Goal: Task Accomplishment & Management: Complete application form

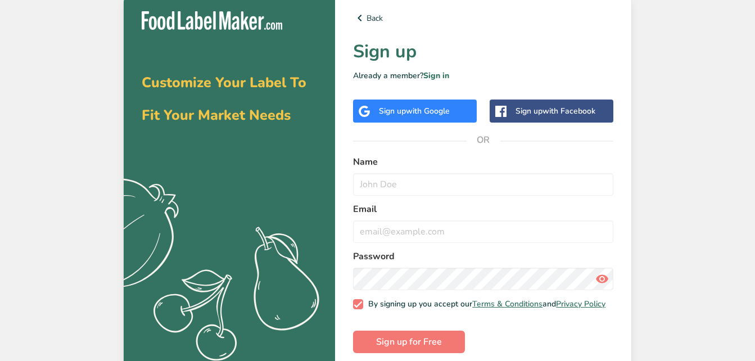
click at [409, 107] on span "with Google" at bounding box center [428, 111] width 44 height 11
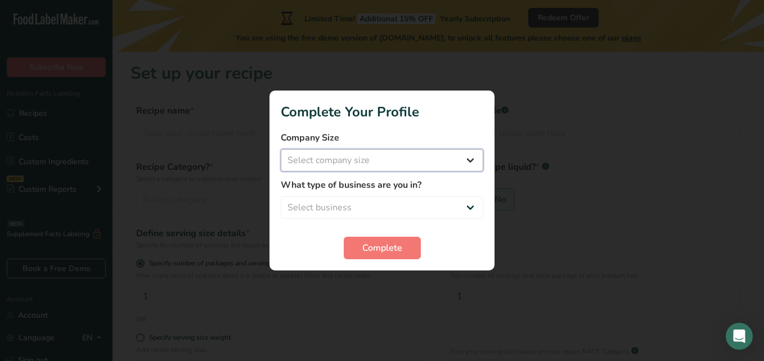
click at [466, 161] on select "Select company size Fewer than 10 Employees 10 to 50 Employees 51 to 500 Employ…" at bounding box center [382, 160] width 202 height 22
select select "1"
click at [281, 149] on select "Select company size Fewer than 10 Employees 10 to 50 Employees 51 to 500 Employ…" at bounding box center [382, 160] width 202 height 22
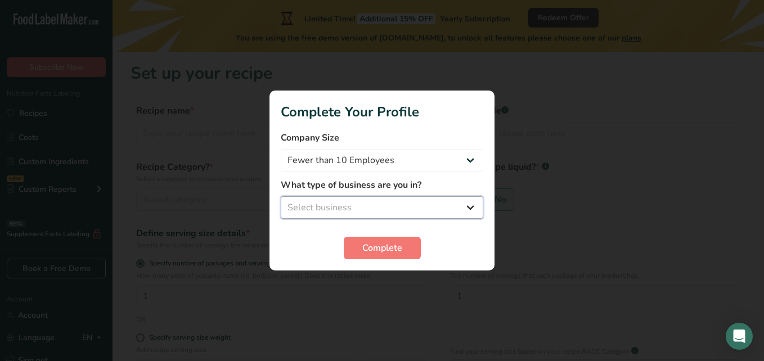
click at [314, 206] on select "Select business Packaged Food Manufacturer Restaurant & Cafe Bakery Meal Plans …" at bounding box center [382, 207] width 202 height 22
select select "1"
click at [281, 196] on select "Select business Packaged Food Manufacturer Restaurant & Cafe Bakery Meal Plans …" at bounding box center [382, 207] width 202 height 22
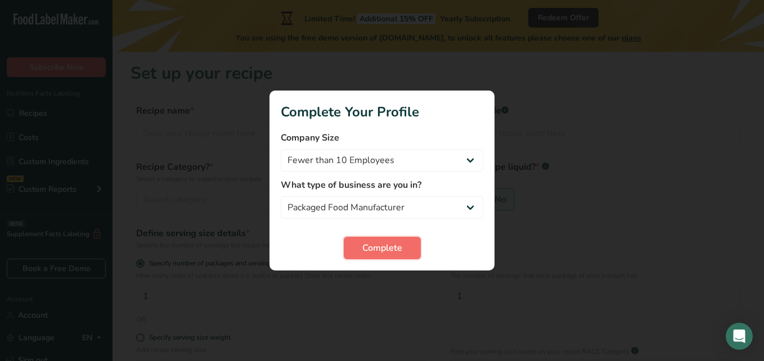
click at [365, 246] on span "Complete" at bounding box center [382, 247] width 40 height 13
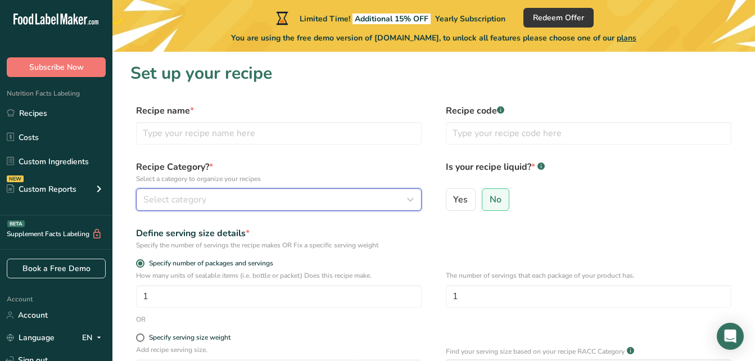
click at [405, 198] on icon "button" at bounding box center [410, 199] width 13 height 20
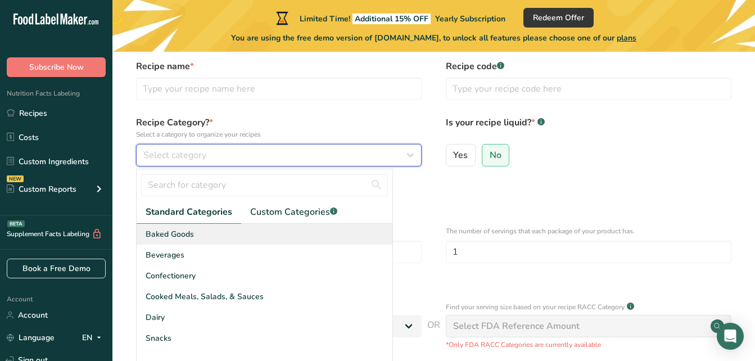
scroll to position [22, 0]
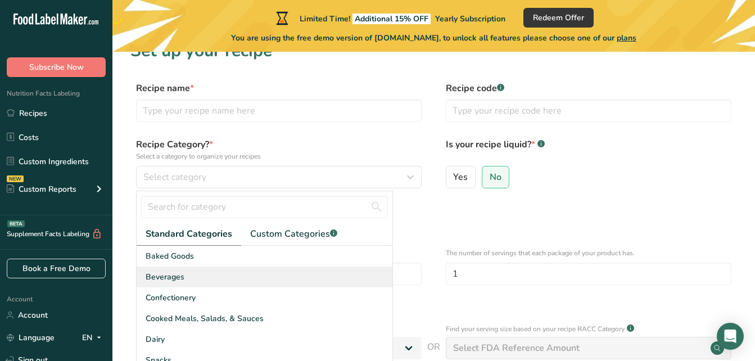
click at [223, 270] on div "Beverages" at bounding box center [265, 276] width 256 height 21
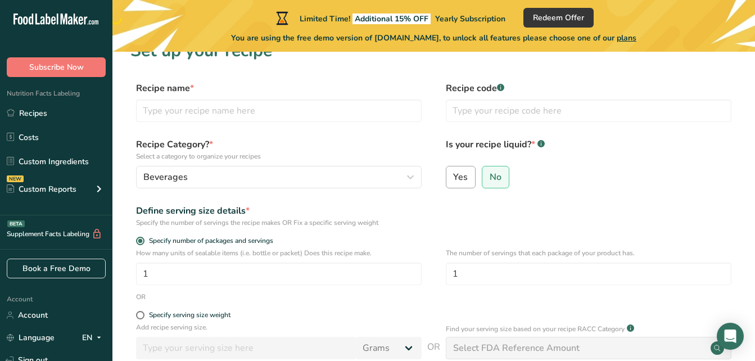
click at [458, 179] on span "Yes" at bounding box center [460, 176] width 15 height 11
click at [454, 179] on input "Yes" at bounding box center [449, 176] width 7 height 7
radio input "true"
select select "22"
radio input "false"
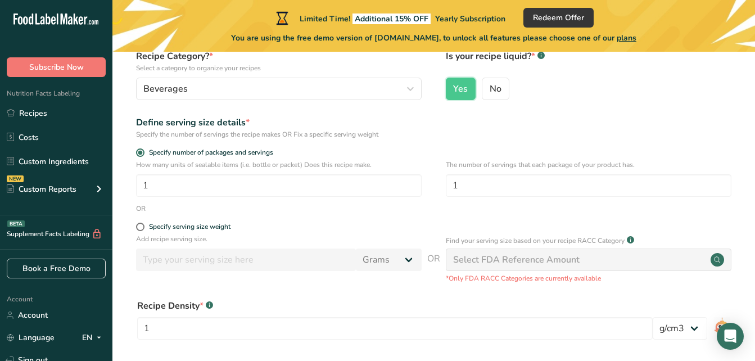
scroll to position [111, 0]
click at [141, 227] on span at bounding box center [140, 226] width 8 height 8
click at [141, 227] on input "Specify serving size weight" at bounding box center [139, 226] width 7 height 7
radio input "true"
radio input "false"
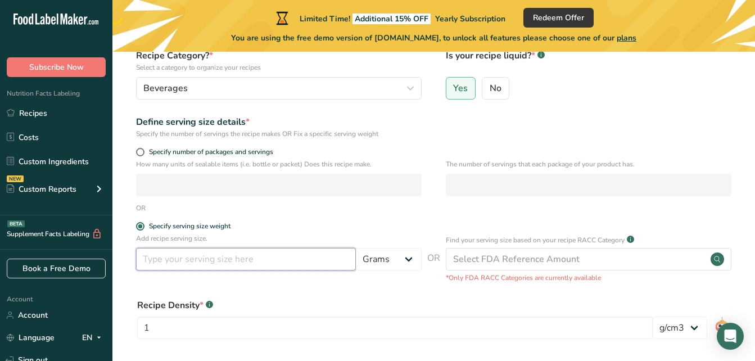
click at [220, 263] on input "number" at bounding box center [246, 259] width 220 height 22
type input "500"
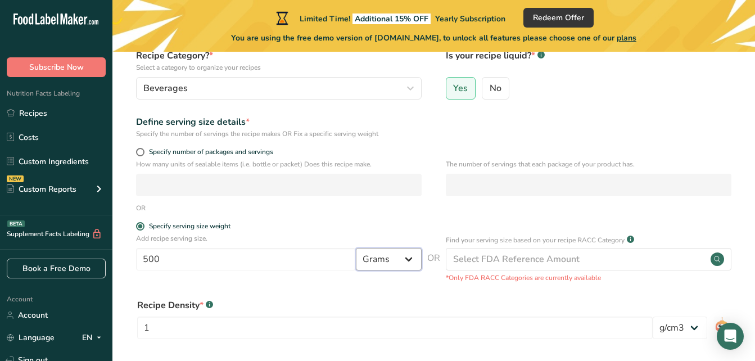
click at [407, 258] on select "Grams kg mg mcg lb oz l mL fl oz tbsp tsp cup qt gallon" at bounding box center [389, 259] width 66 height 22
select select "17"
click at [356, 248] on select "Grams kg mg mcg lb oz l mL fl oz tbsp tsp cup qt gallon" at bounding box center [389, 259] width 66 height 22
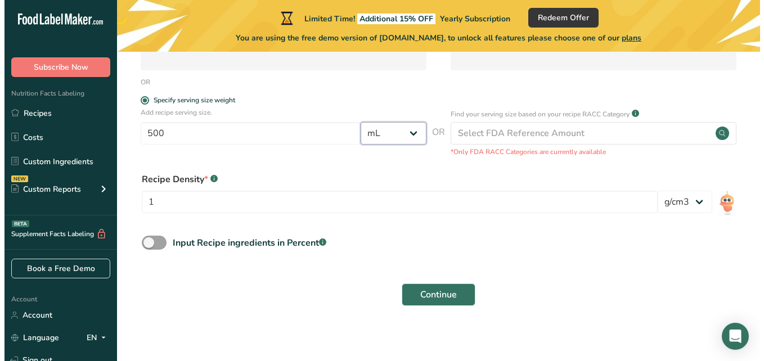
scroll to position [243, 0]
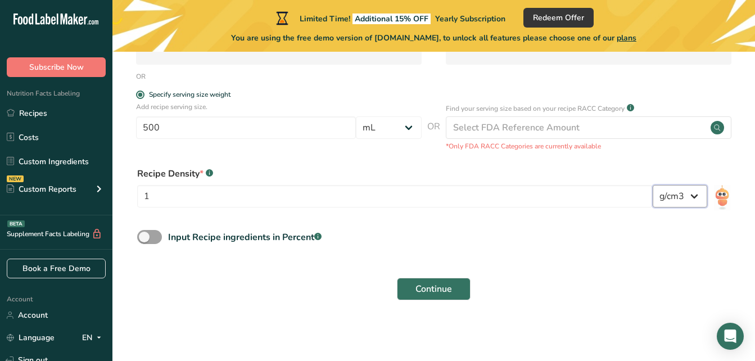
click at [698, 196] on select "lb/ft3 g/cm3" at bounding box center [680, 196] width 55 height 22
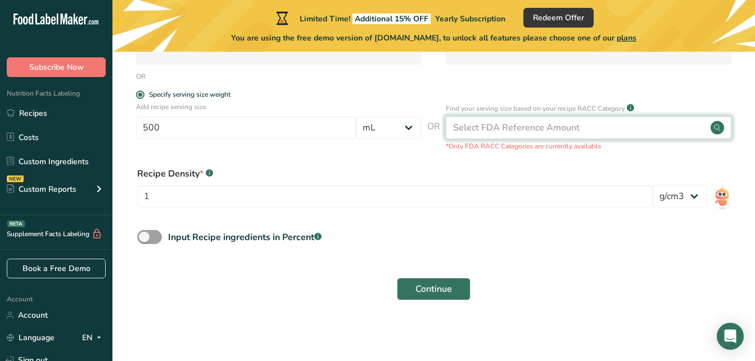
click at [625, 131] on div "Select FDA Reference Amount" at bounding box center [589, 127] width 286 height 22
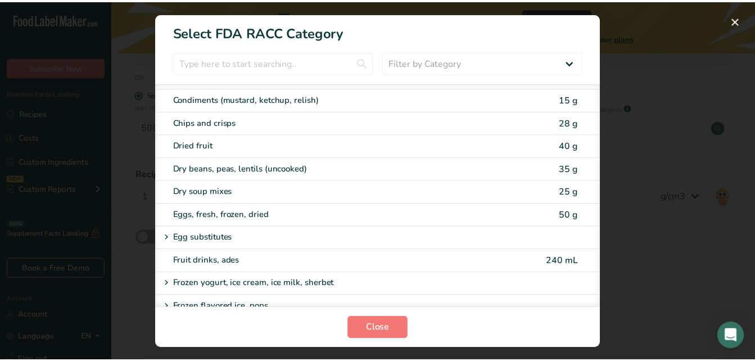
scroll to position [752, 0]
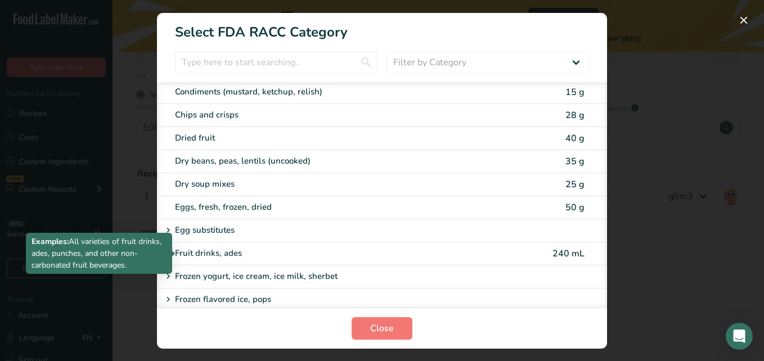
click at [229, 253] on div "Fruit drinks, ades" at bounding box center [334, 253] width 319 height 13
type input "240"
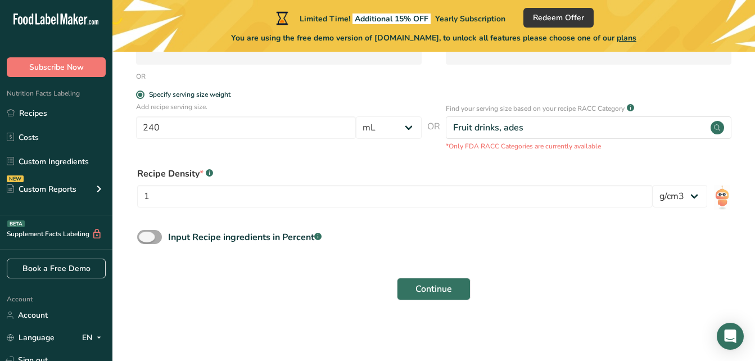
click at [148, 234] on span at bounding box center [149, 237] width 25 height 14
click at [144, 234] on input "Input Recipe ingredients in Percent .a-a{fill:#347362;}.b-a{fill:#fff;}" at bounding box center [140, 236] width 7 height 7
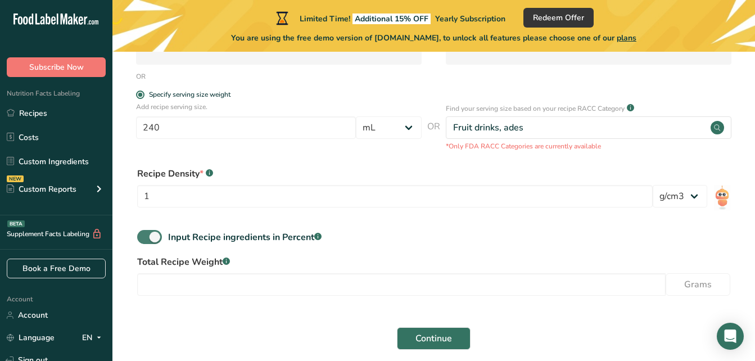
click at [158, 238] on span at bounding box center [149, 237] width 25 height 14
click at [144, 238] on input "Input Recipe ingredients in Percent .a-a{fill:#347362;}.b-a{fill:#fff;}" at bounding box center [140, 236] width 7 height 7
checkbox input "false"
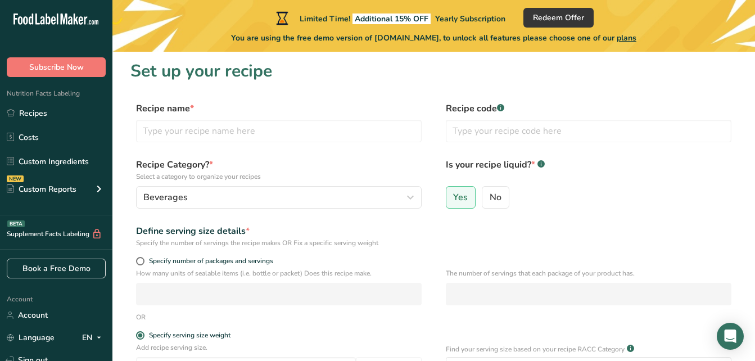
scroll to position [0, 0]
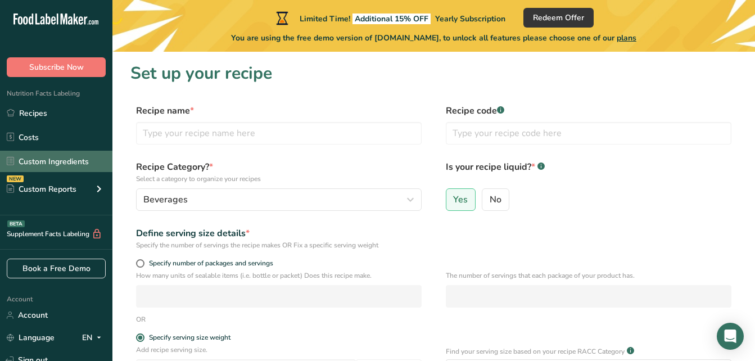
click at [61, 160] on link "Custom Ingredients" at bounding box center [56, 161] width 112 height 21
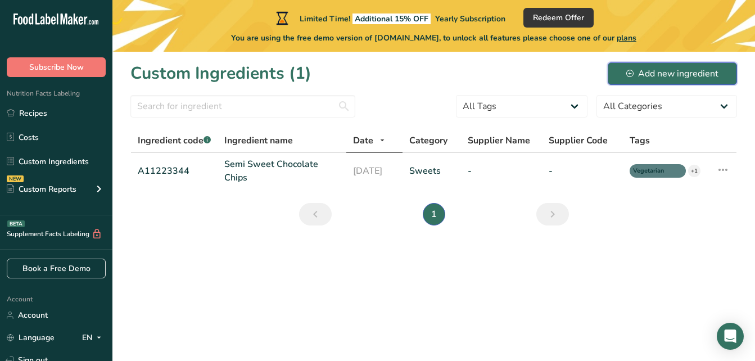
click at [638, 71] on div "Add new ingredient" at bounding box center [672, 73] width 92 height 13
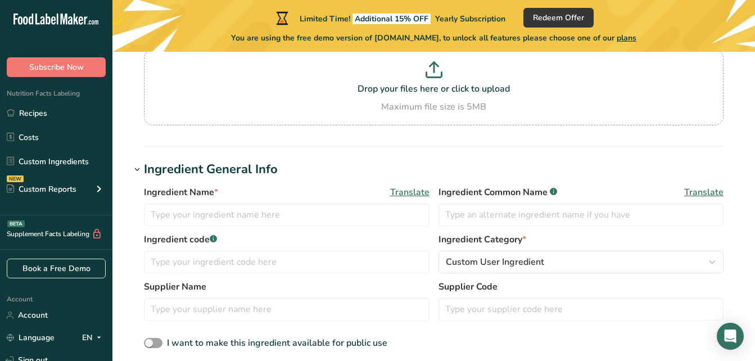
scroll to position [101, 0]
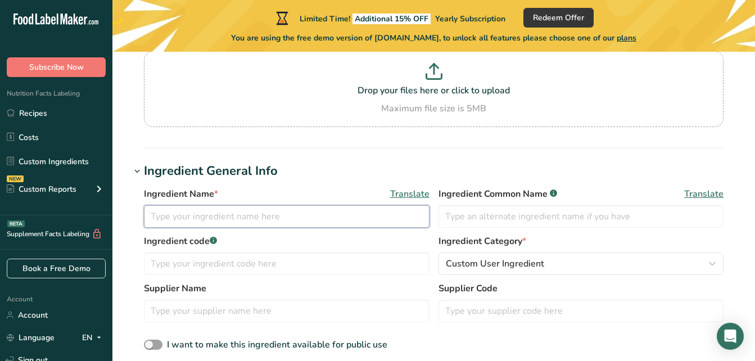
click at [213, 215] on input "text" at bounding box center [287, 216] width 286 height 22
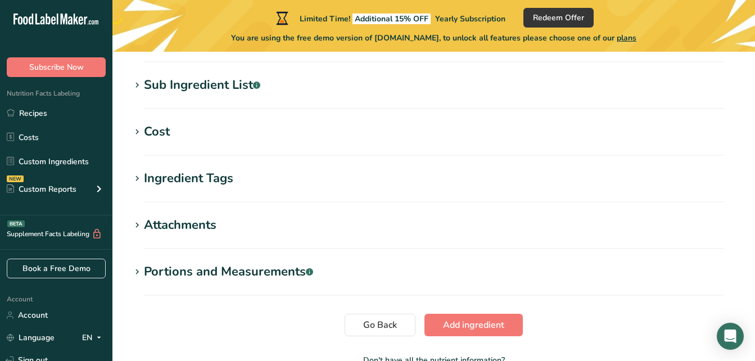
scroll to position [509, 0]
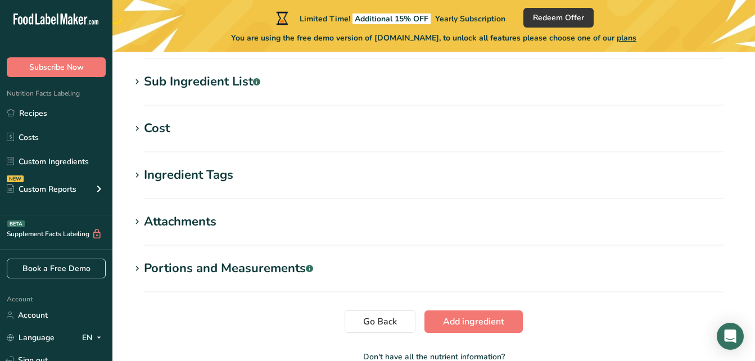
click at [135, 222] on icon at bounding box center [137, 222] width 10 height 16
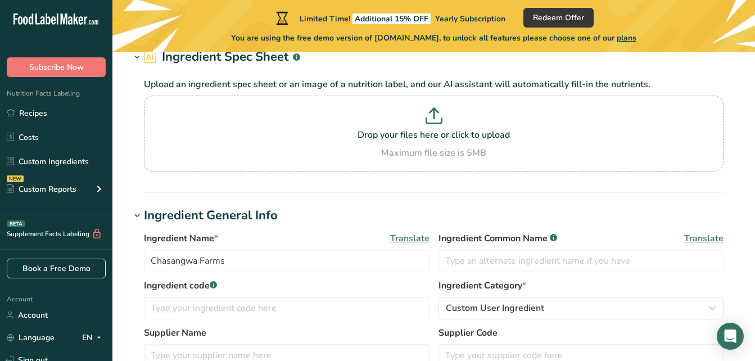
scroll to position [51, 0]
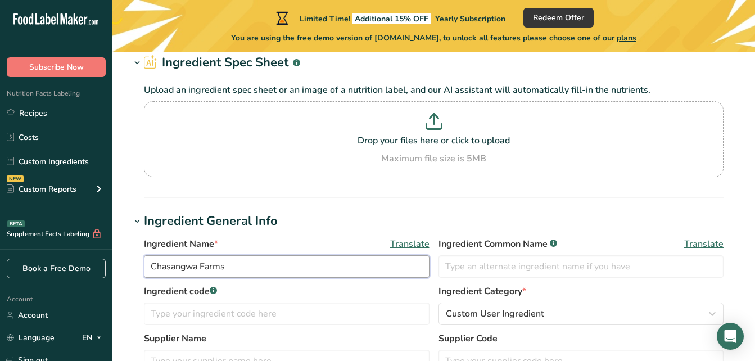
click at [231, 263] on input "Chasangwa Farms" at bounding box center [287, 266] width 286 height 22
type input "C"
